Goal: Use online tool/utility: Utilize a website feature to perform a specific function

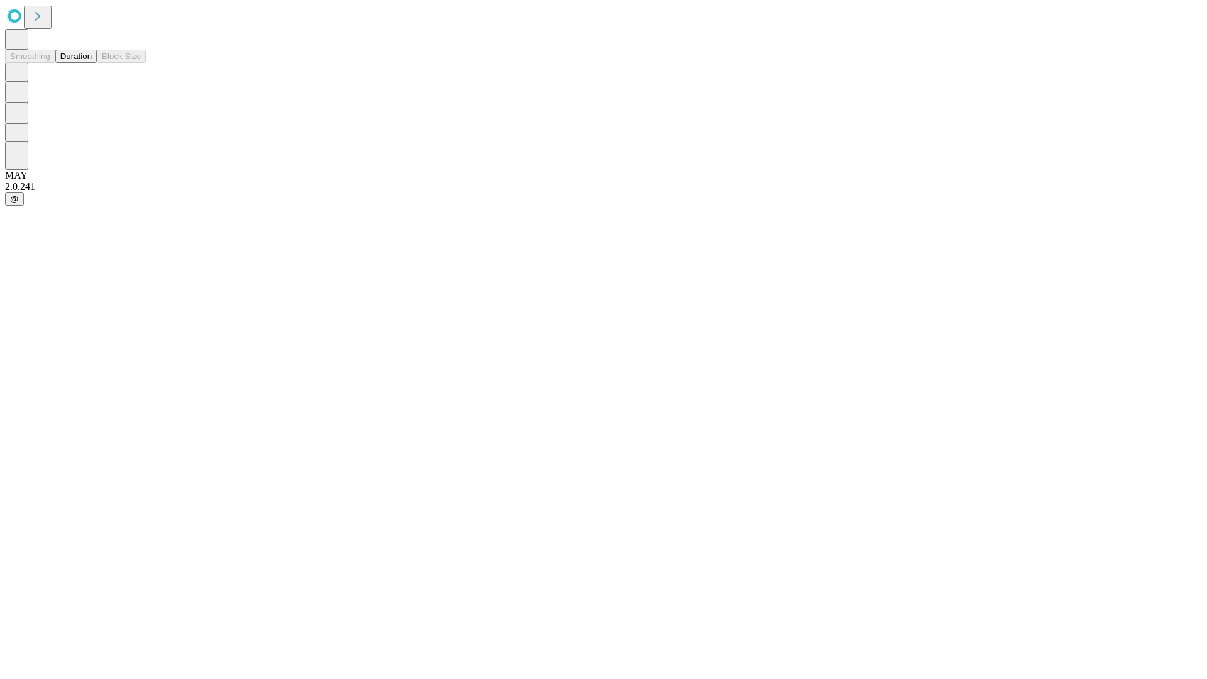
click at [92, 63] on button "Duration" at bounding box center [75, 56] width 41 height 13
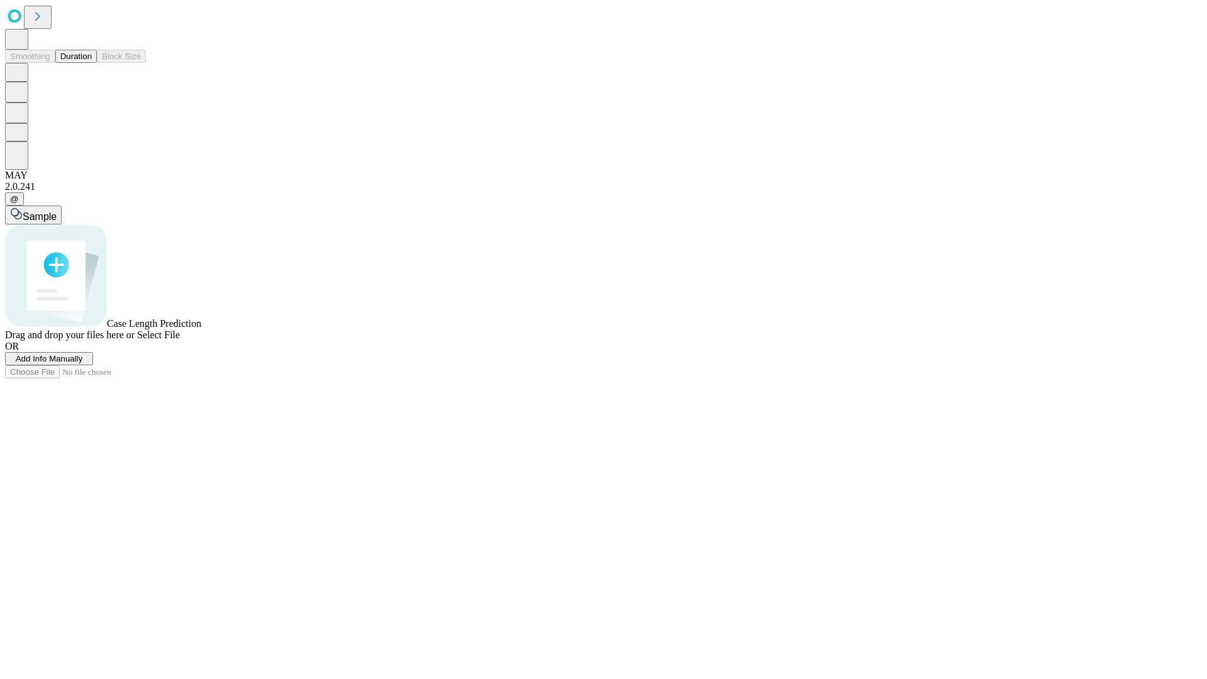
click at [57, 211] on span "Sample" at bounding box center [40, 216] width 34 height 11
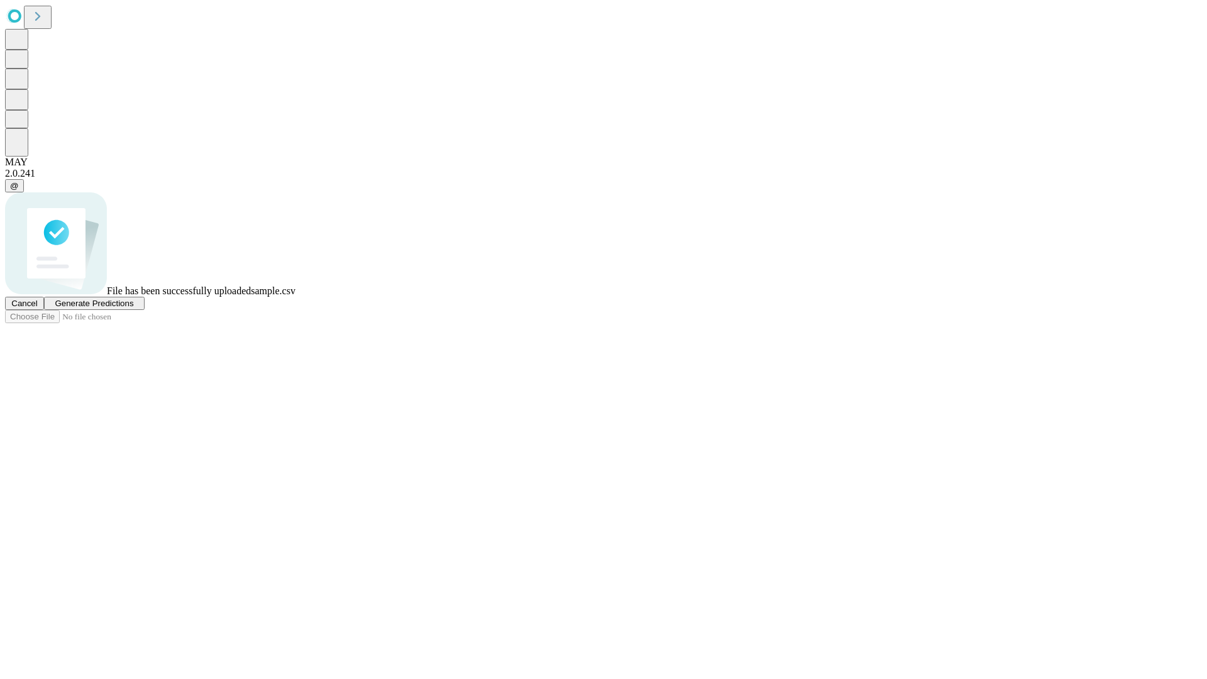
click at [133, 308] on span "Generate Predictions" at bounding box center [94, 303] width 79 height 9
